Goal: Communication & Community: Answer question/provide support

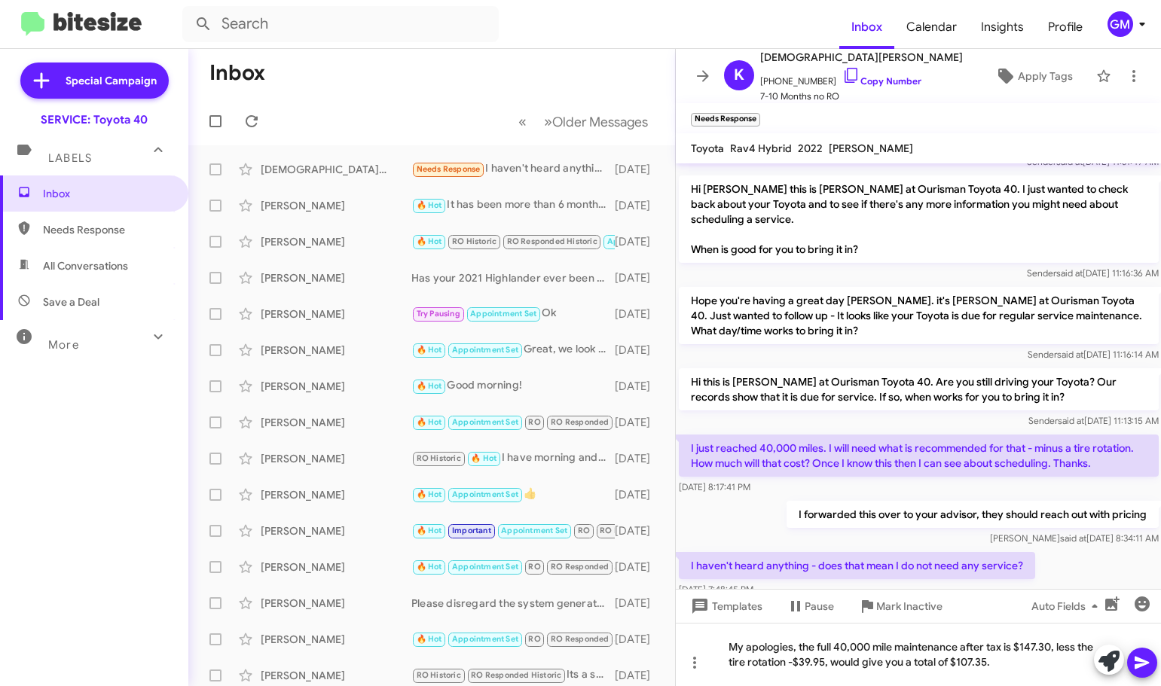
scroll to position [681, 0]
click at [109, 235] on span "Needs Response" at bounding box center [107, 229] width 128 height 15
type input "in:needs-response"
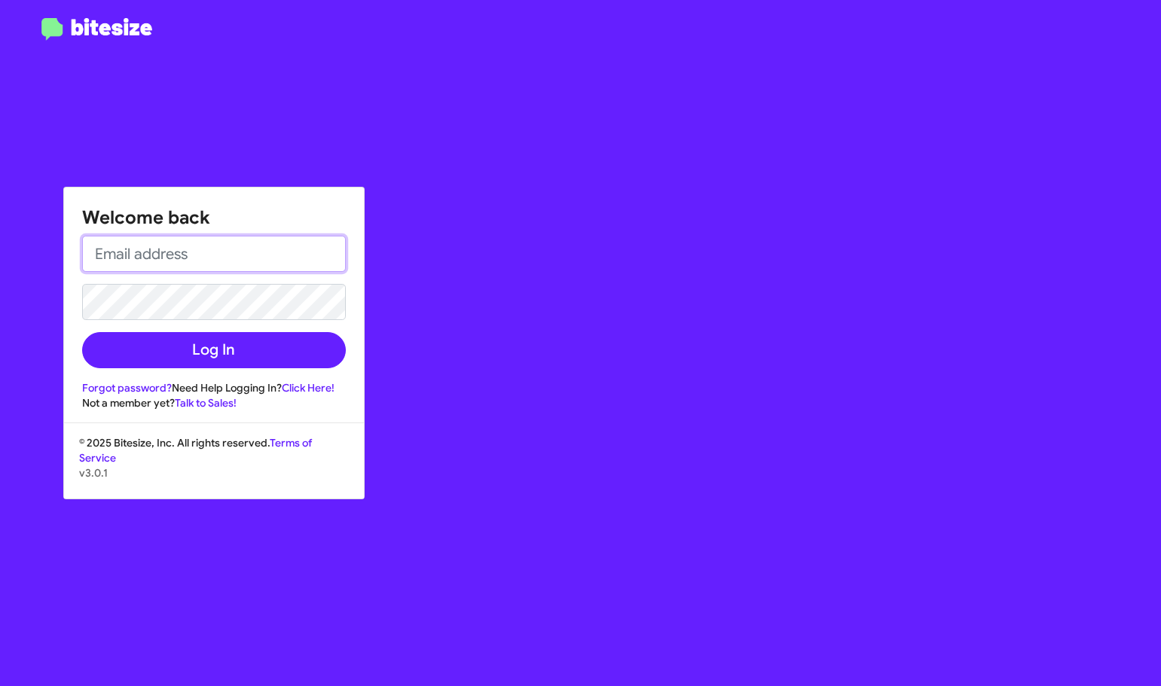
type input "[EMAIL_ADDRESS][DOMAIN_NAME]"
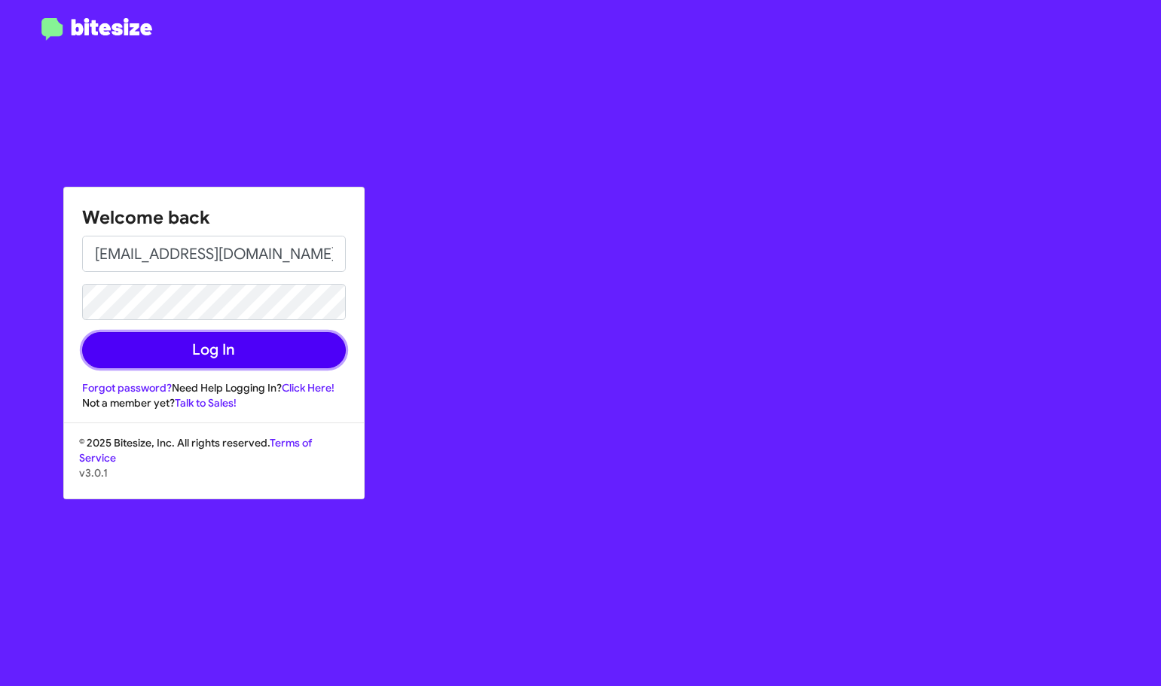
click at [247, 354] on button "Log In" at bounding box center [214, 350] width 264 height 36
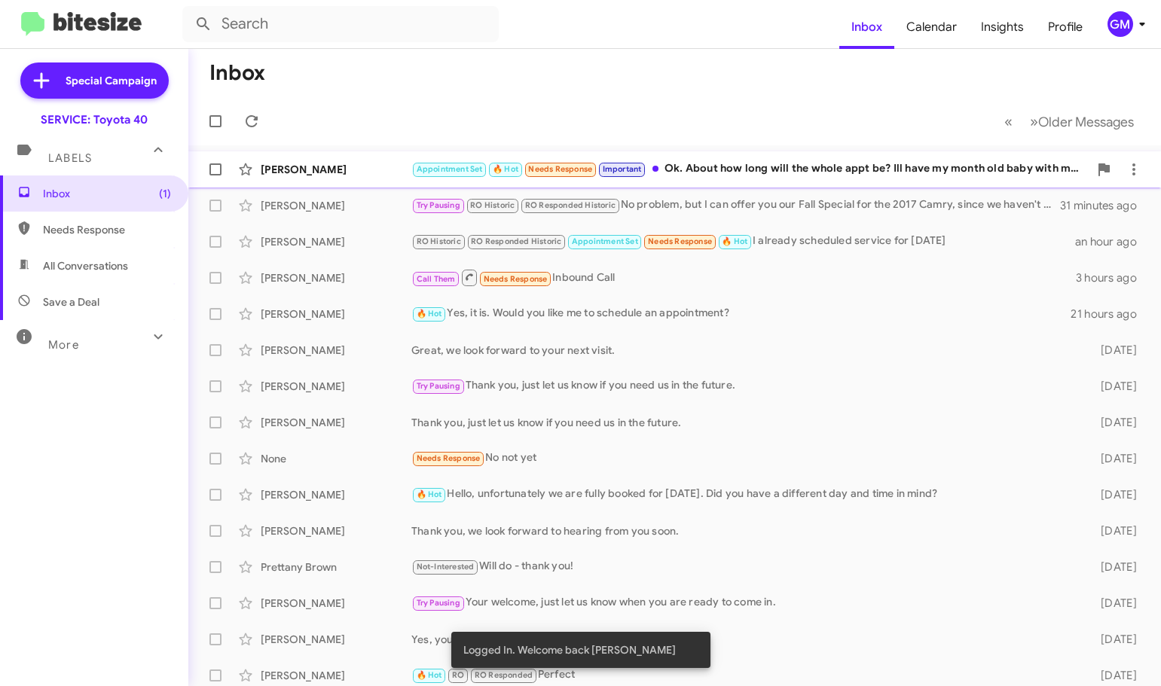
click at [864, 160] on div "Appointment Set 🔥 Hot Needs Response Important Ok. About how long will the whol…" at bounding box center [749, 168] width 677 height 17
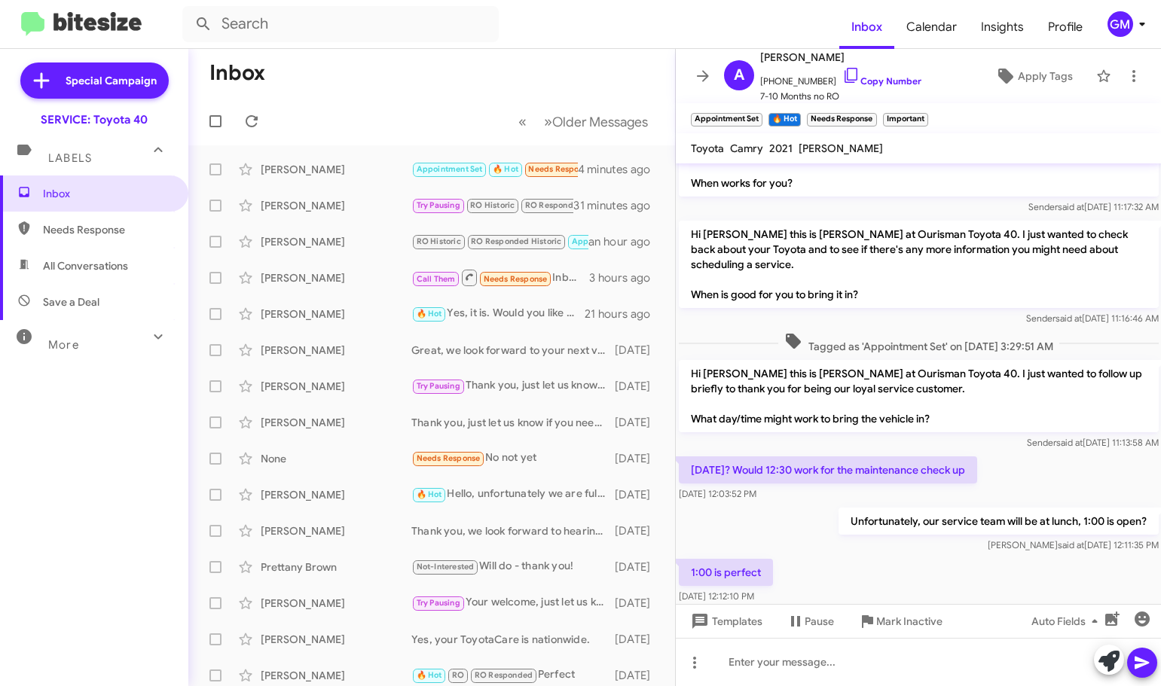
scroll to position [1193, 0]
